Goal: Task Accomplishment & Management: Use online tool/utility

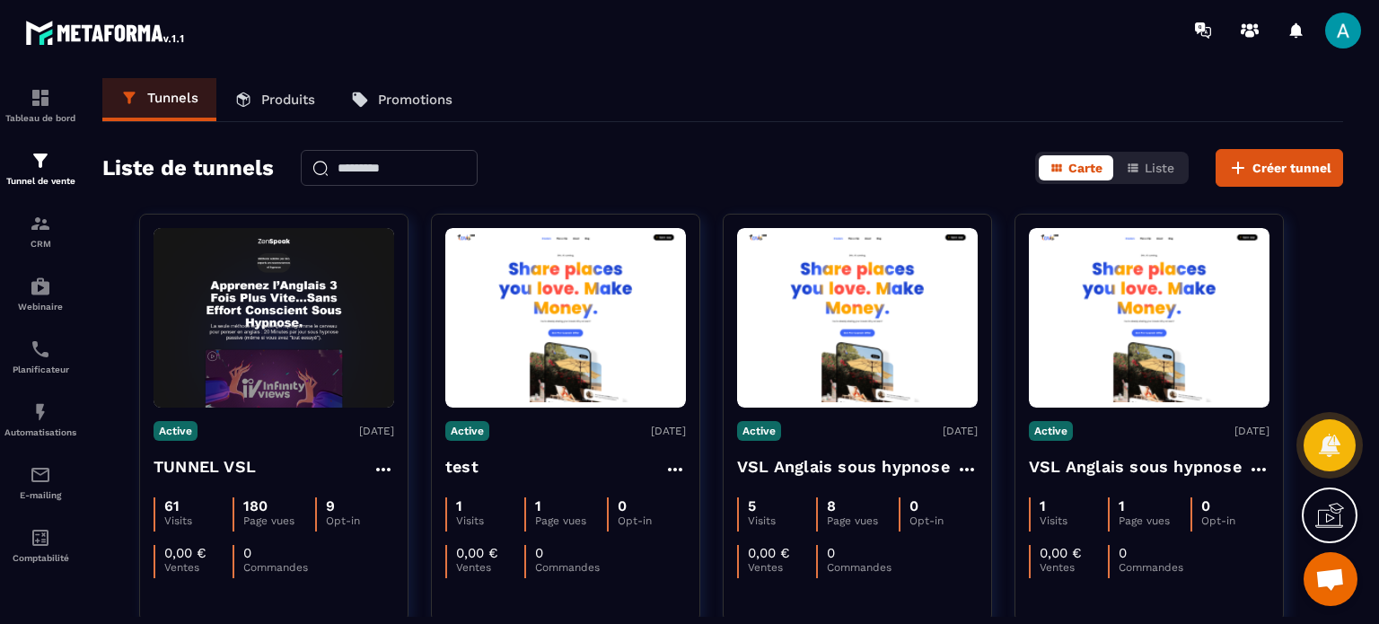
scroll to position [1346, 0]
click at [39, 234] on img at bounding box center [41, 224] width 22 height 22
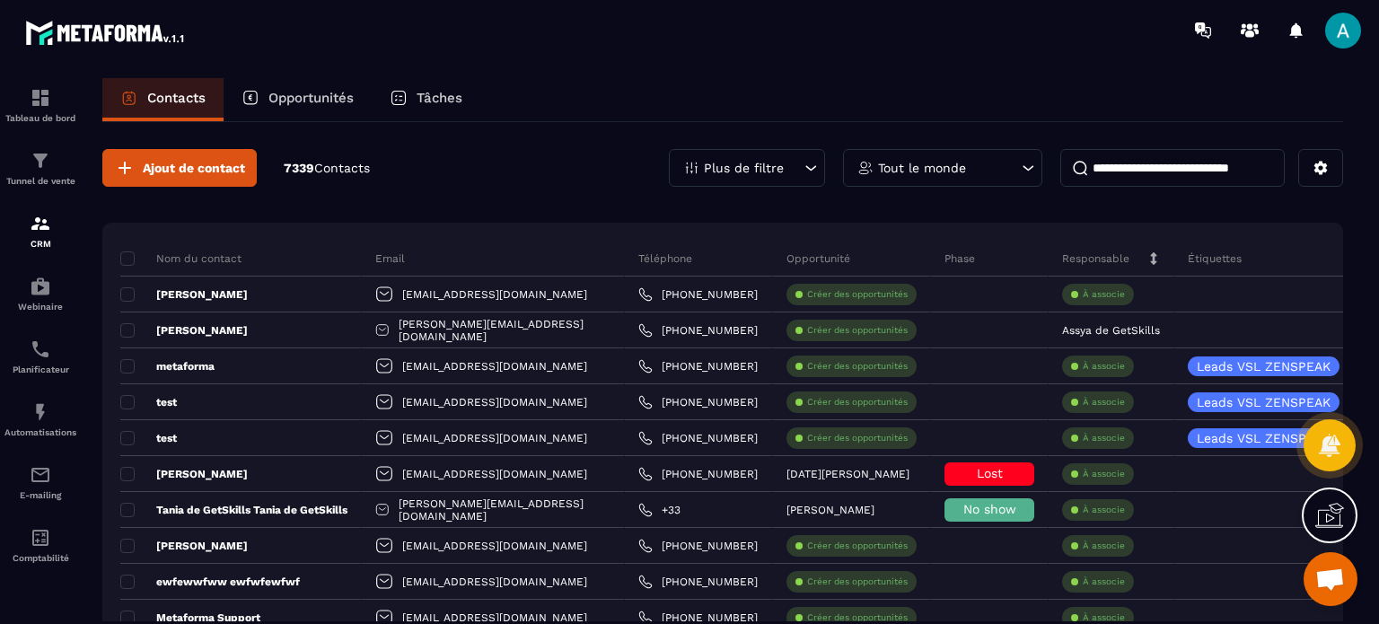
click at [279, 93] on p "Opportunités" at bounding box center [310, 98] width 85 height 16
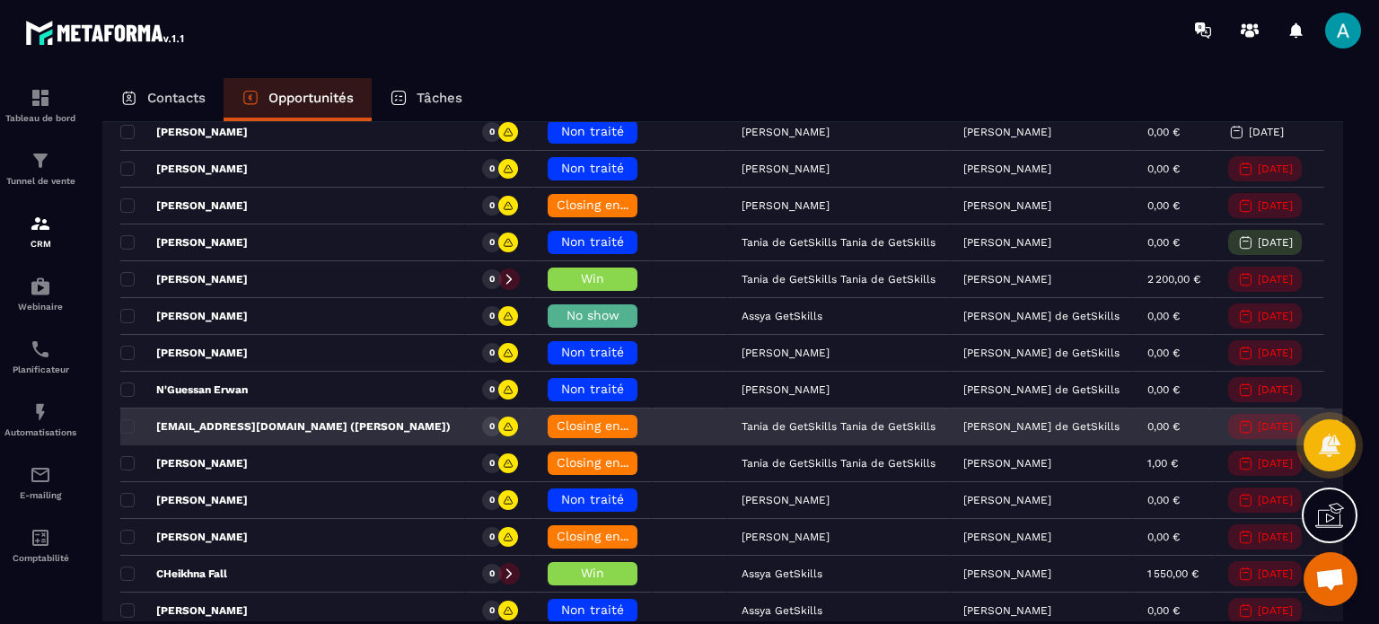
scroll to position [539, 0]
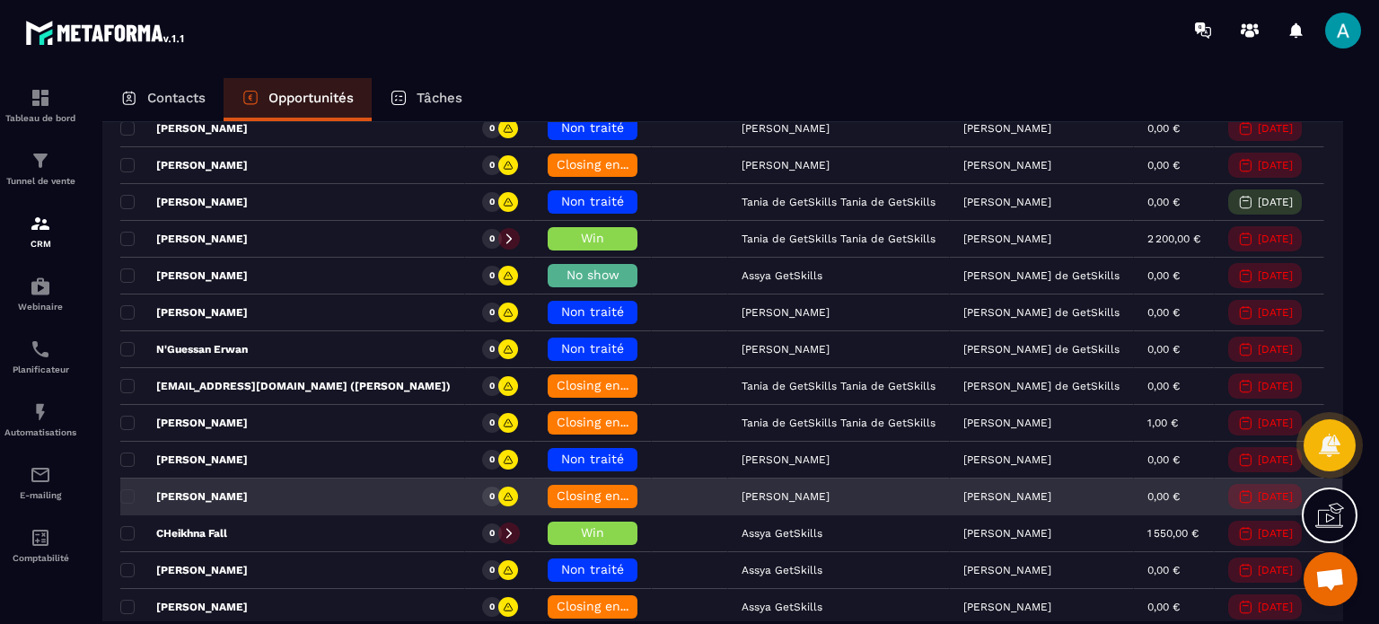
click at [570, 498] on span "Closing en cours" at bounding box center [608, 495] width 102 height 14
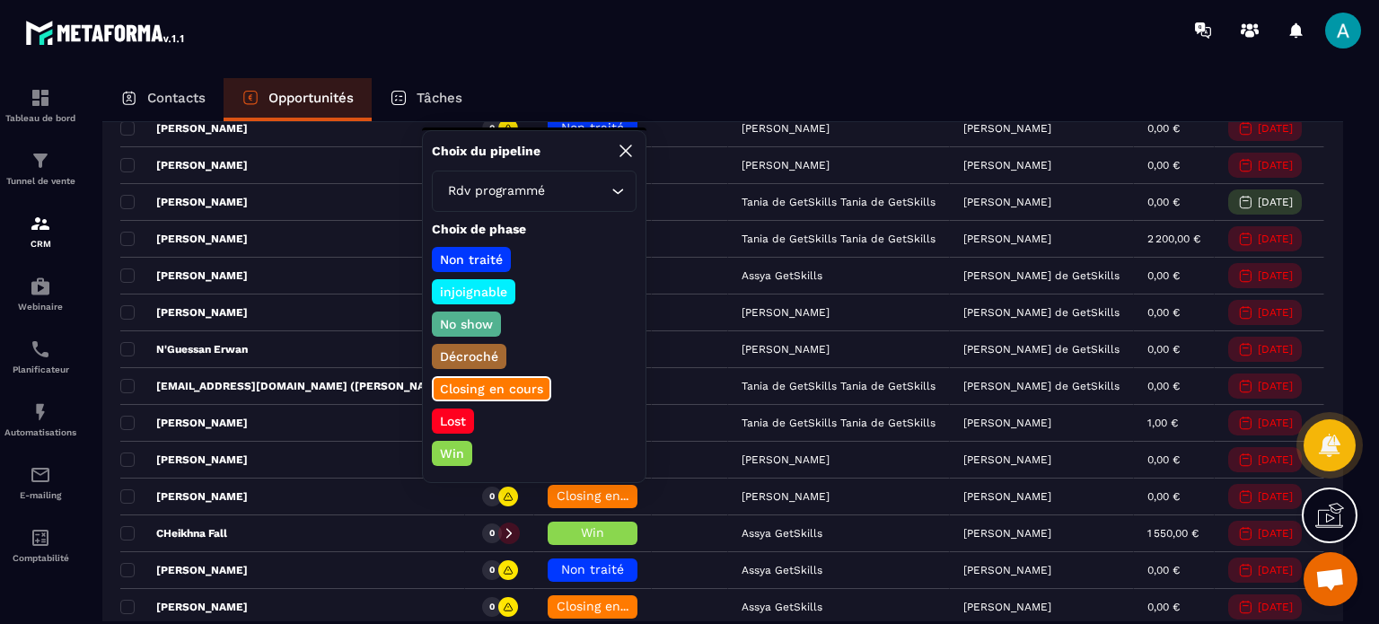
click at [443, 448] on p "Win" at bounding box center [452, 453] width 30 height 18
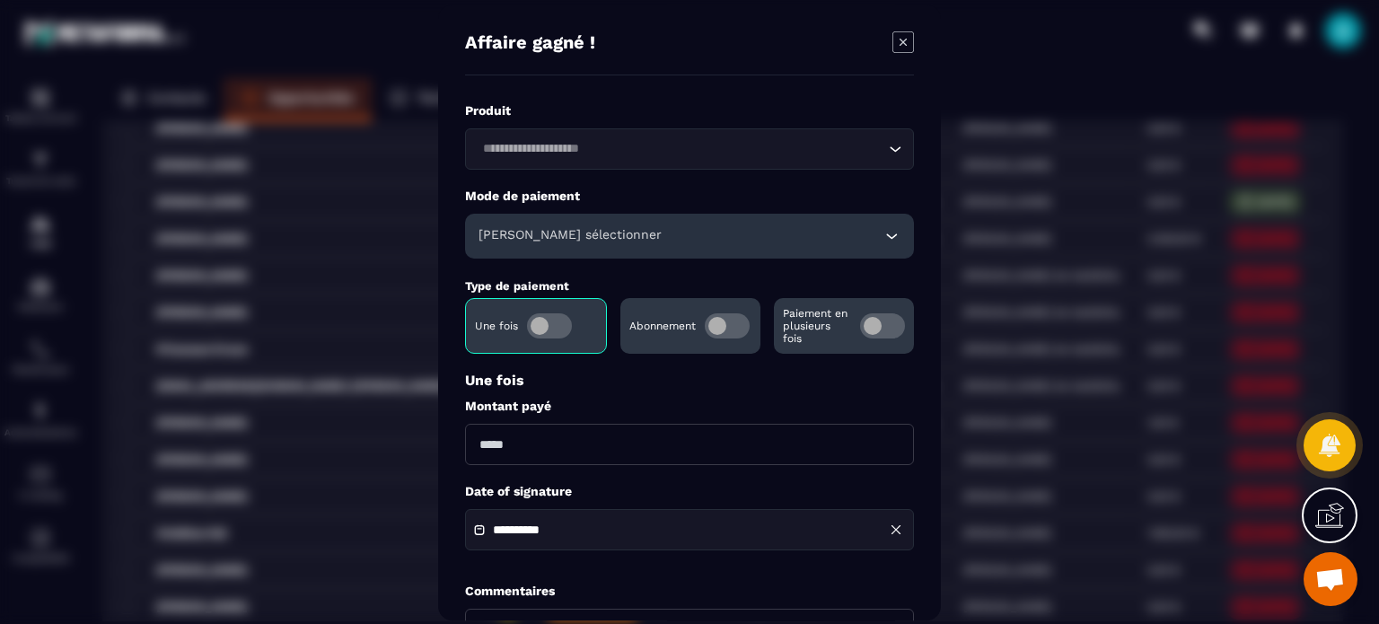
click at [500, 443] on input "Modal window" at bounding box center [689, 444] width 449 height 41
type input "****"
click at [566, 136] on div "Loading..." at bounding box center [689, 148] width 449 height 41
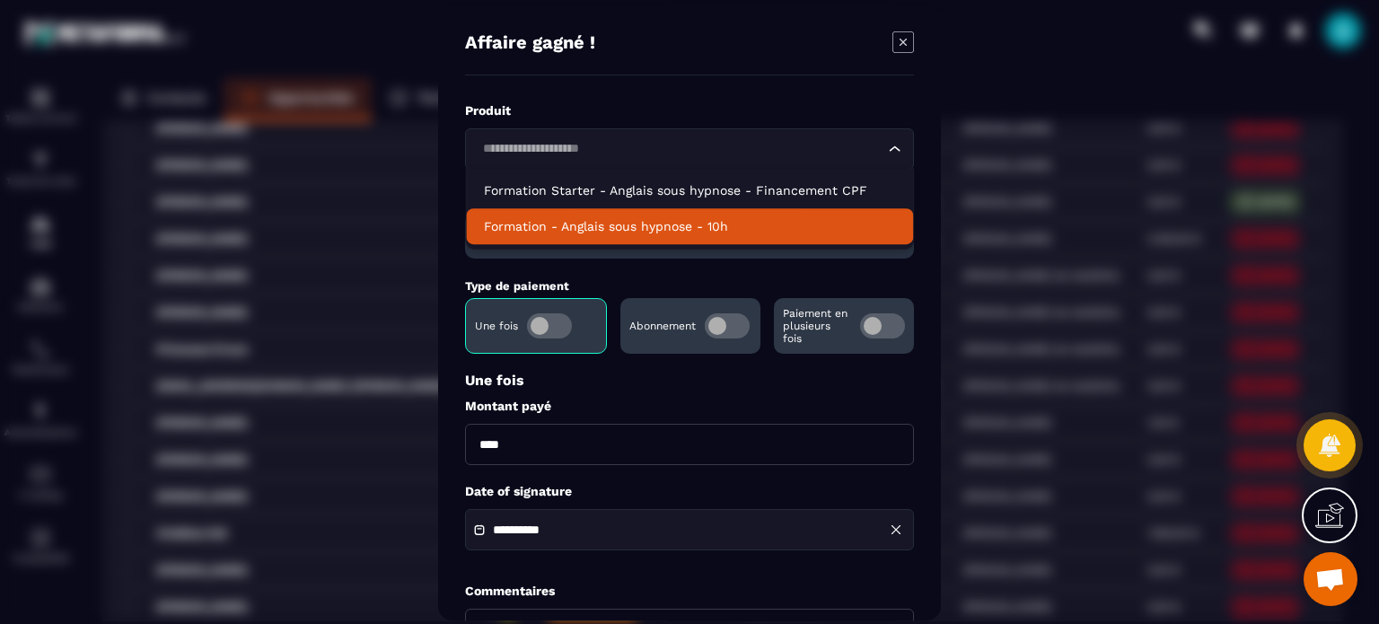
click at [743, 480] on div "**********" at bounding box center [689, 420] width 449 height 637
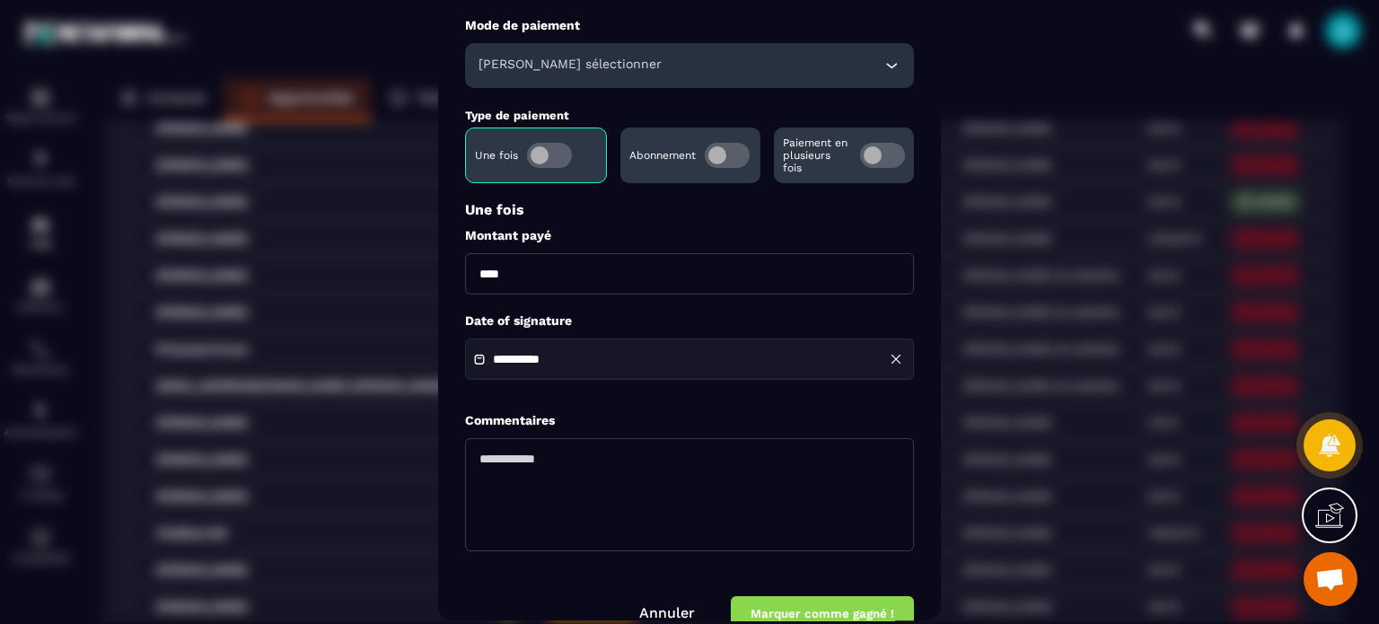
scroll to position [208, 0]
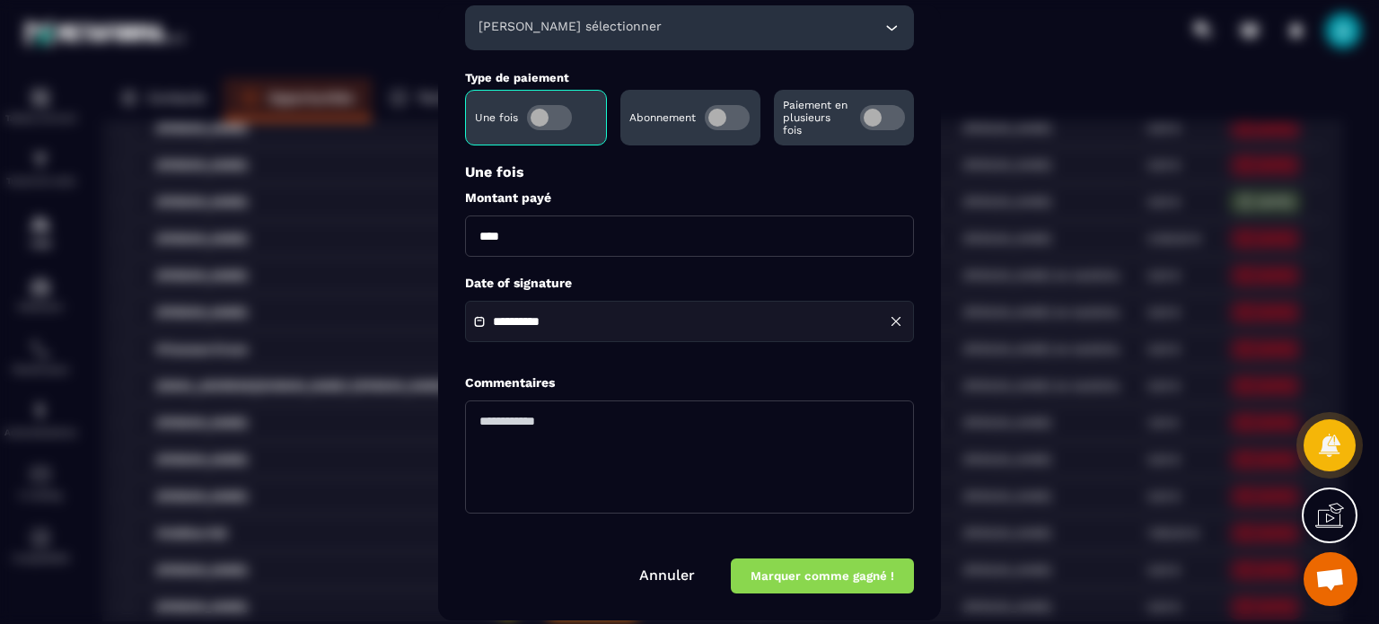
click at [858, 579] on button "Marquer comme gagné !" at bounding box center [822, 575] width 183 height 35
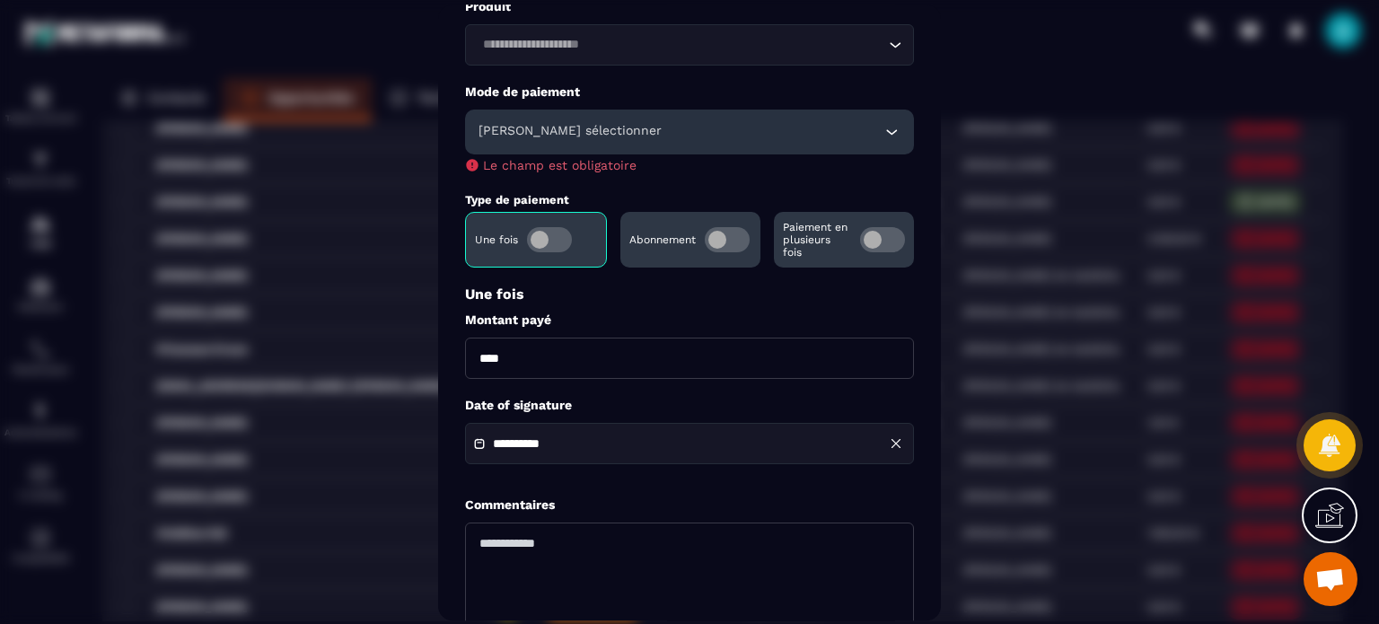
scroll to position [0, 0]
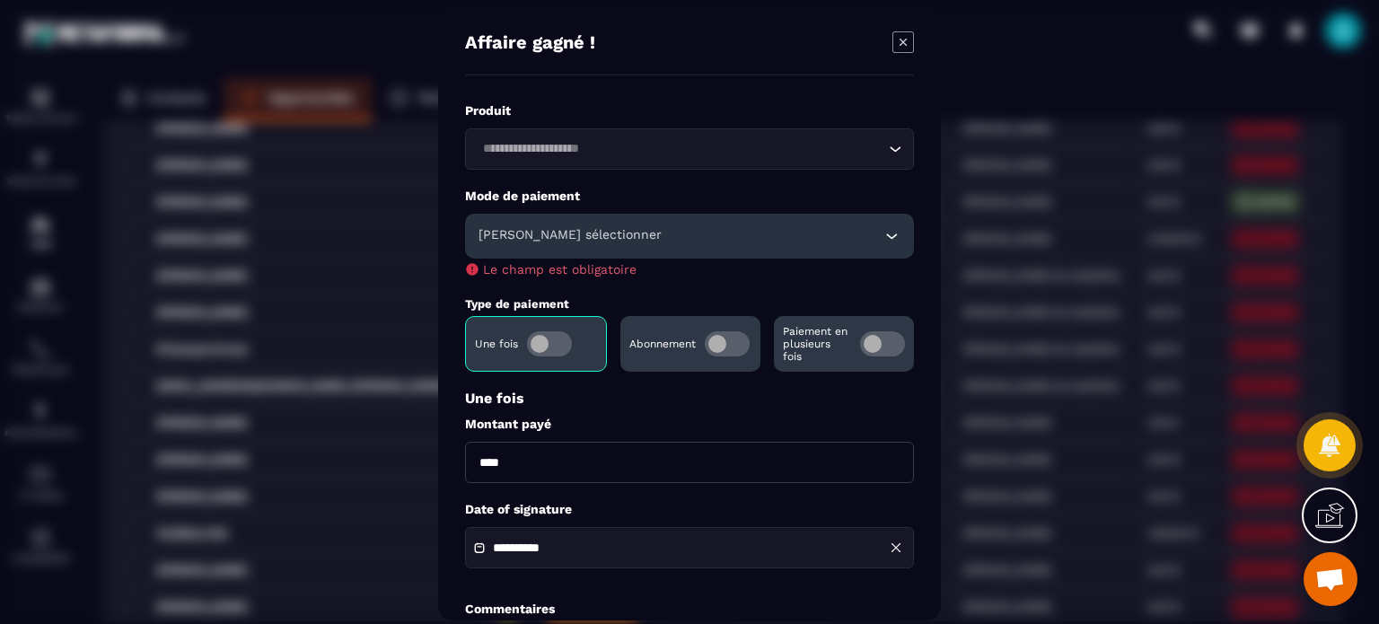
click at [643, 237] on div "[PERSON_NAME] sélectionner" at bounding box center [689, 236] width 449 height 45
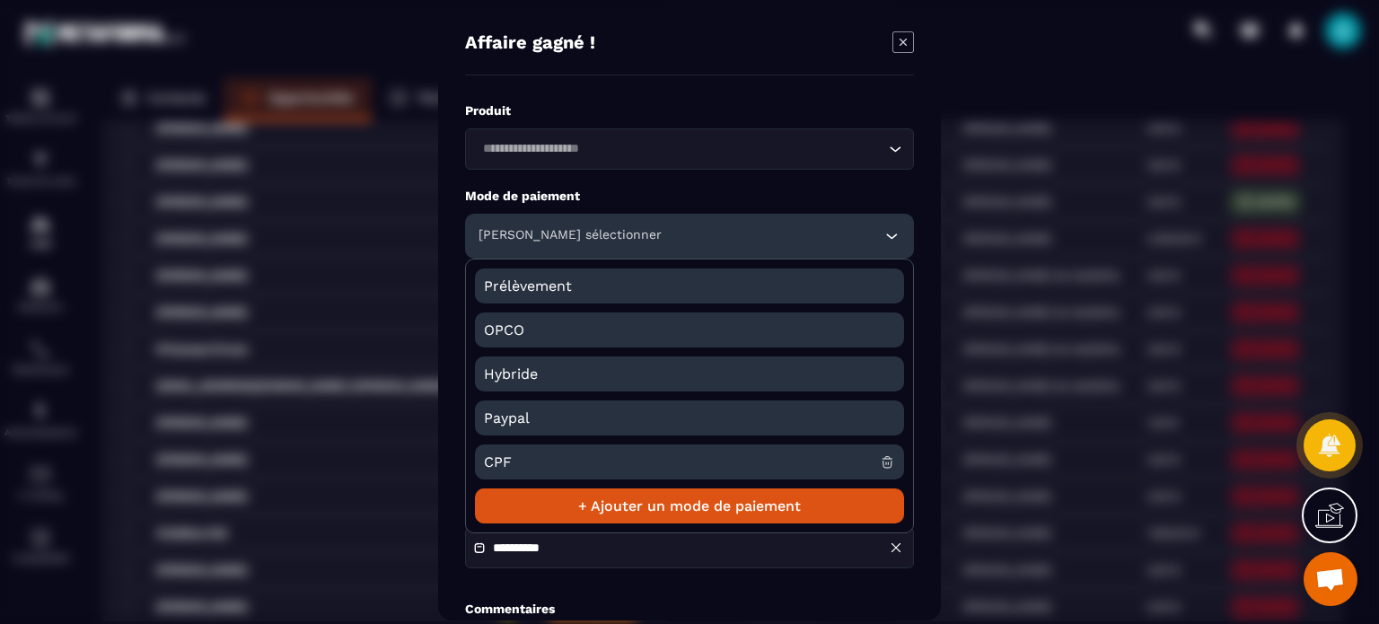
click at [542, 456] on span "CPF" at bounding box center [682, 461] width 396 height 35
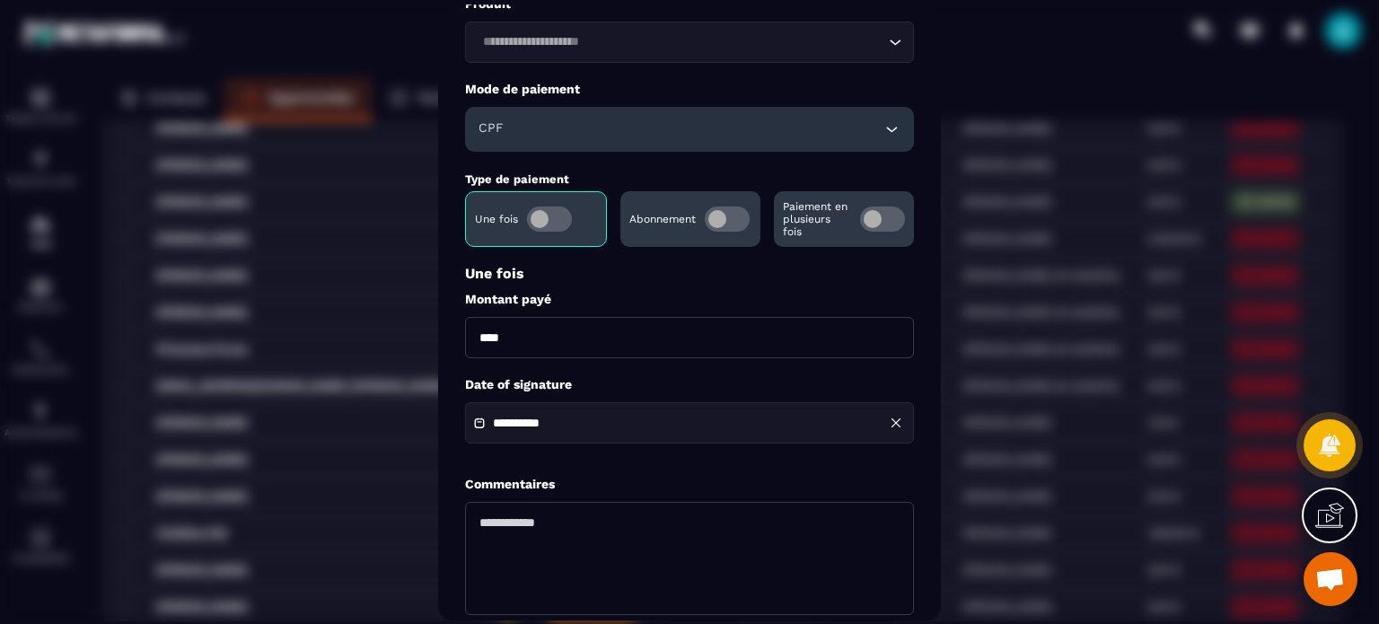
scroll to position [208, 0]
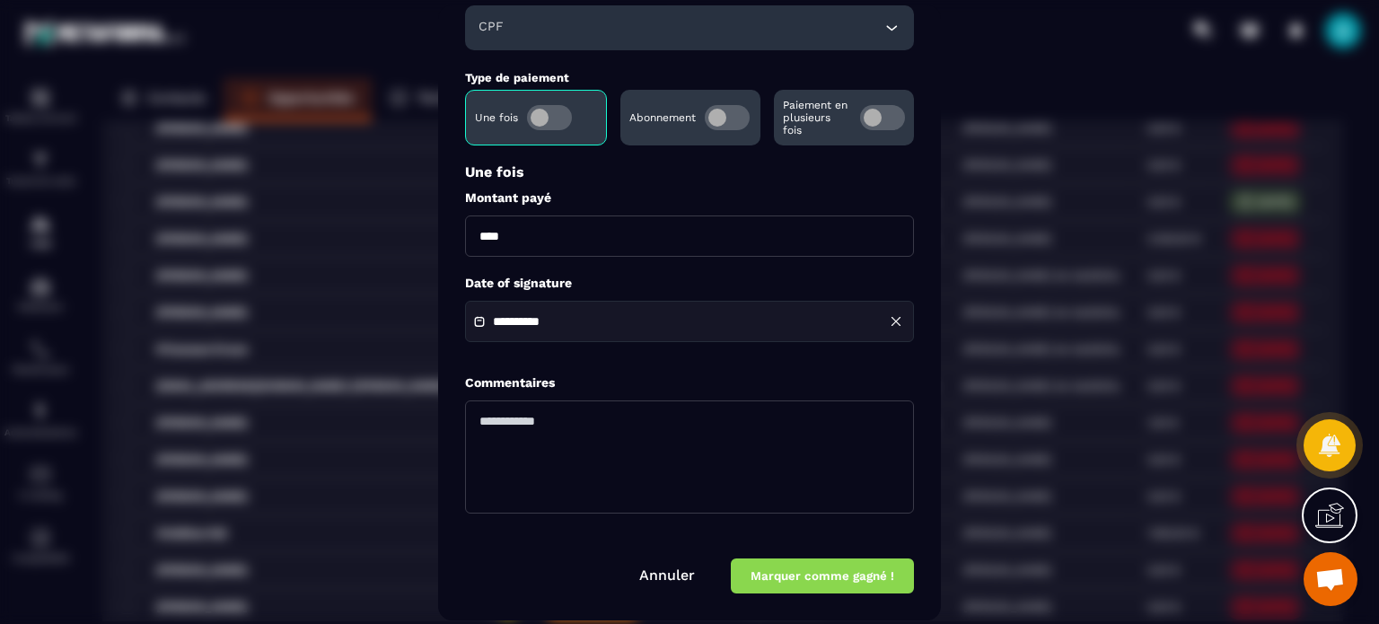
click at [821, 567] on button "Marquer comme gagné !" at bounding box center [822, 575] width 183 height 35
